Goal: Find specific page/section: Find specific page/section

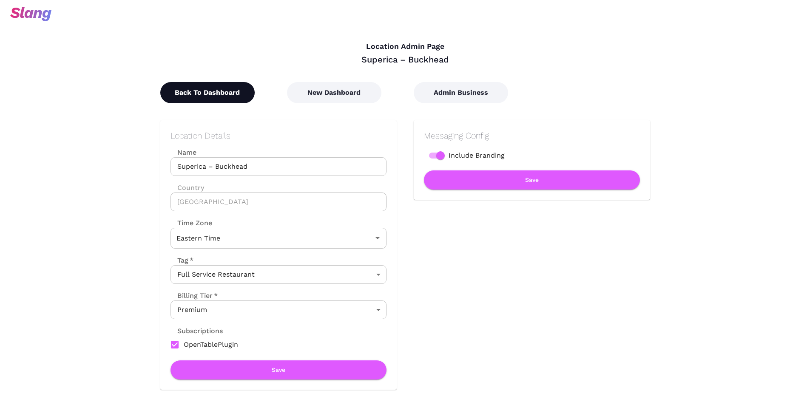
click at [227, 98] on button "Back To Dashboard" at bounding box center [207, 92] width 94 height 21
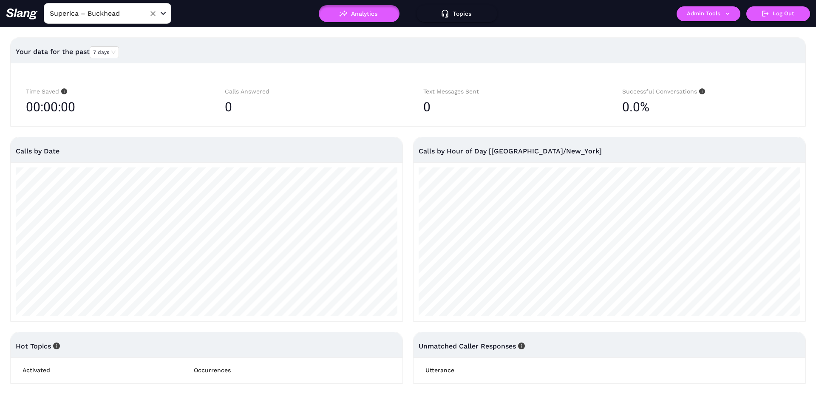
click at [115, 10] on input "Superica – Buckhead" at bounding box center [95, 13] width 94 height 13
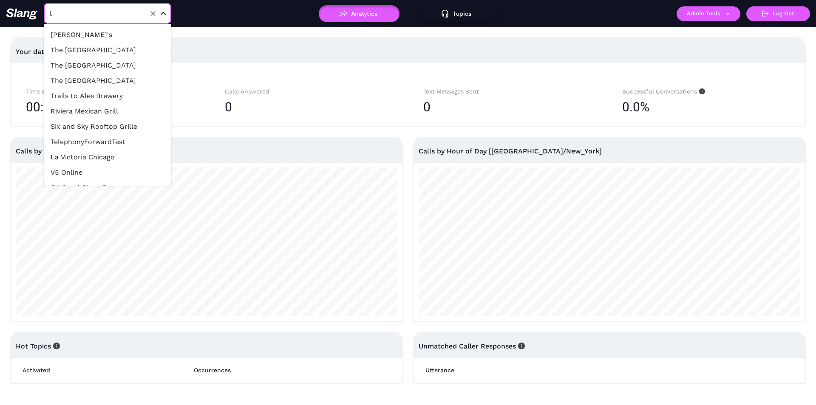
type input "lb"
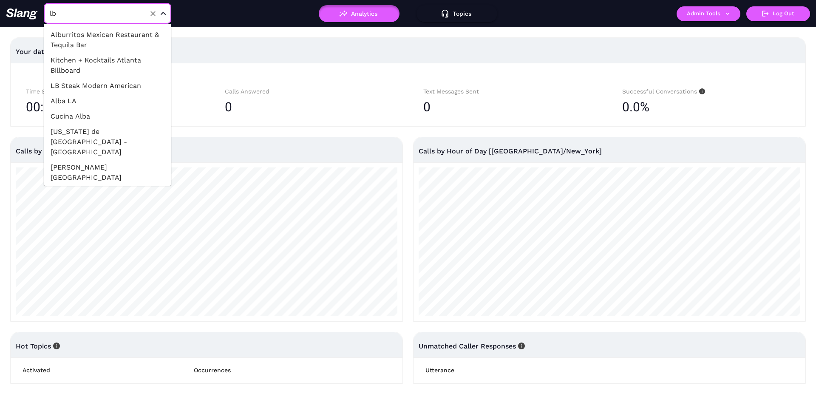
click at [120, 87] on li "LB Steak Modern American" at bounding box center [108, 85] width 128 height 15
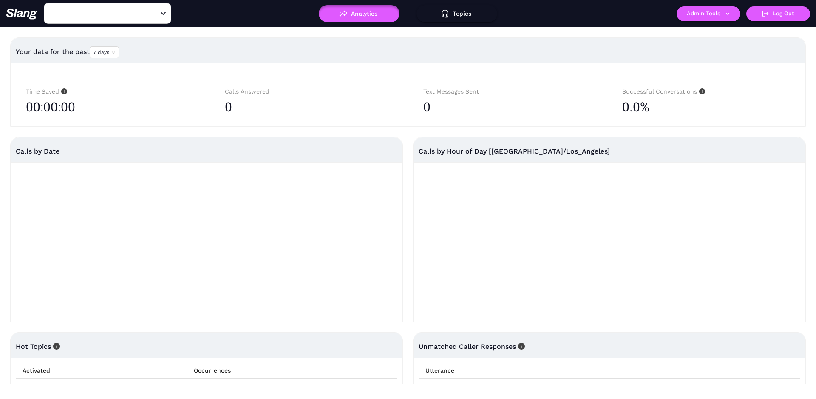
type input "LB Steak Modern American"
